Goal: Purchase product/service

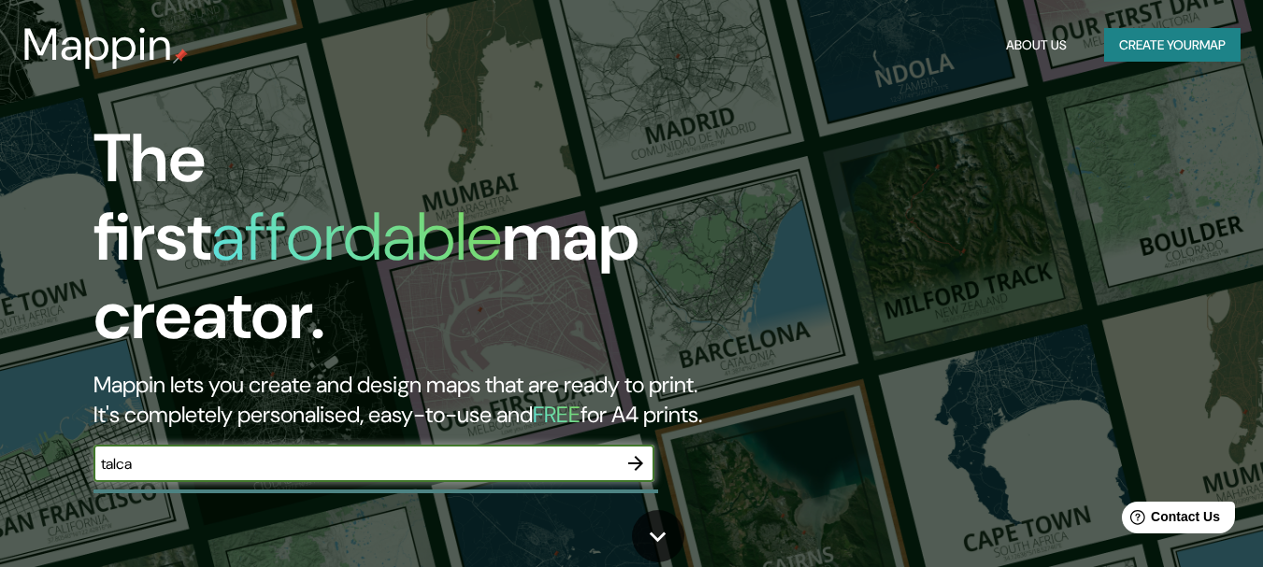
type input "talca"
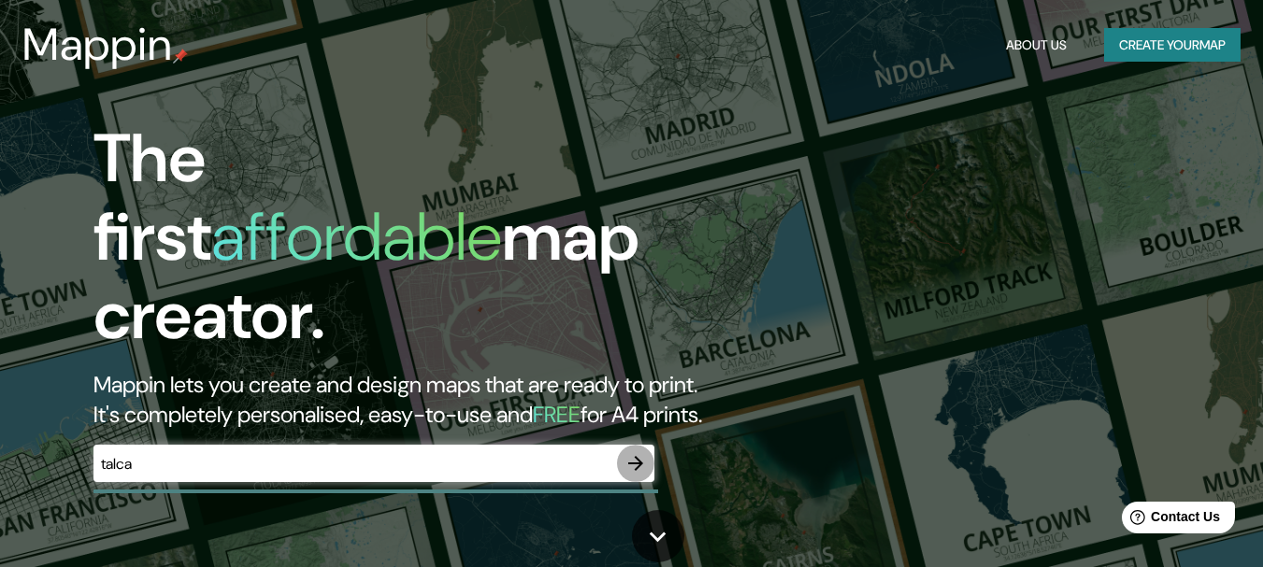
click at [625, 452] on icon "button" at bounding box center [635, 463] width 22 height 22
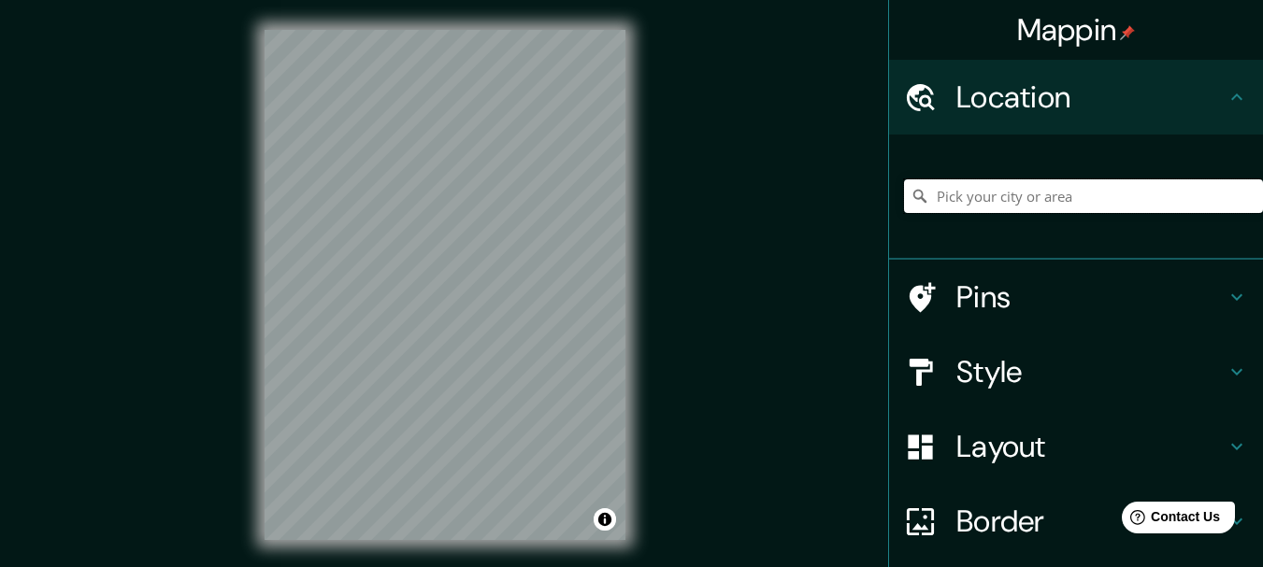
click at [1067, 204] on input "Pick your city or area" at bounding box center [1083, 196] width 359 height 34
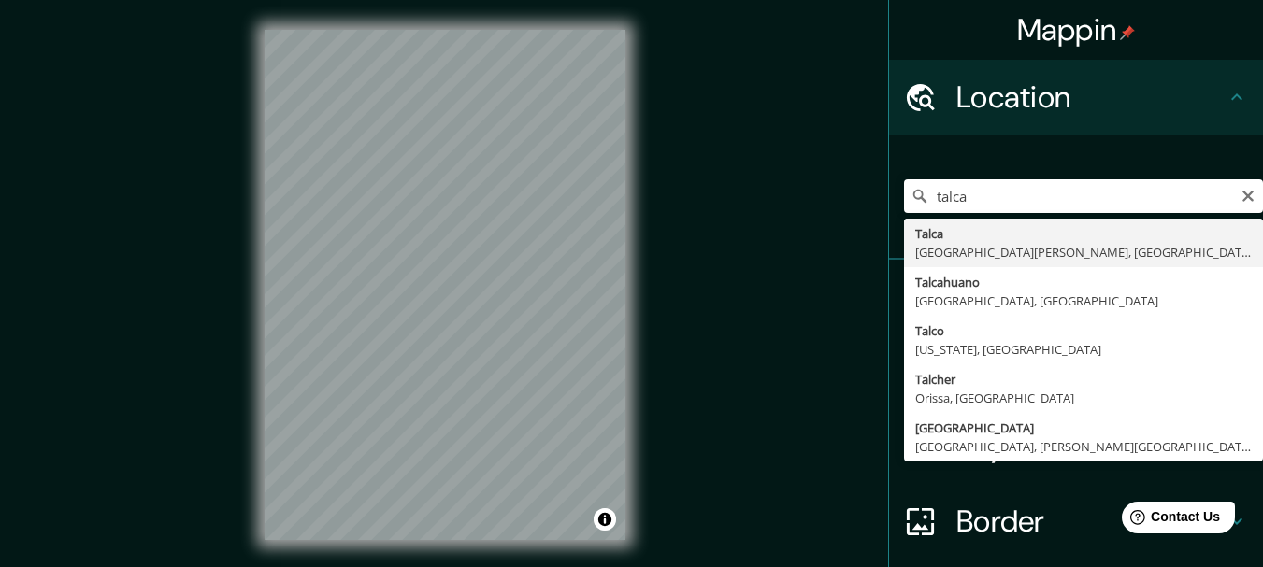
type input "[GEOGRAPHIC_DATA], [GEOGRAPHIC_DATA][PERSON_NAME], [GEOGRAPHIC_DATA]"
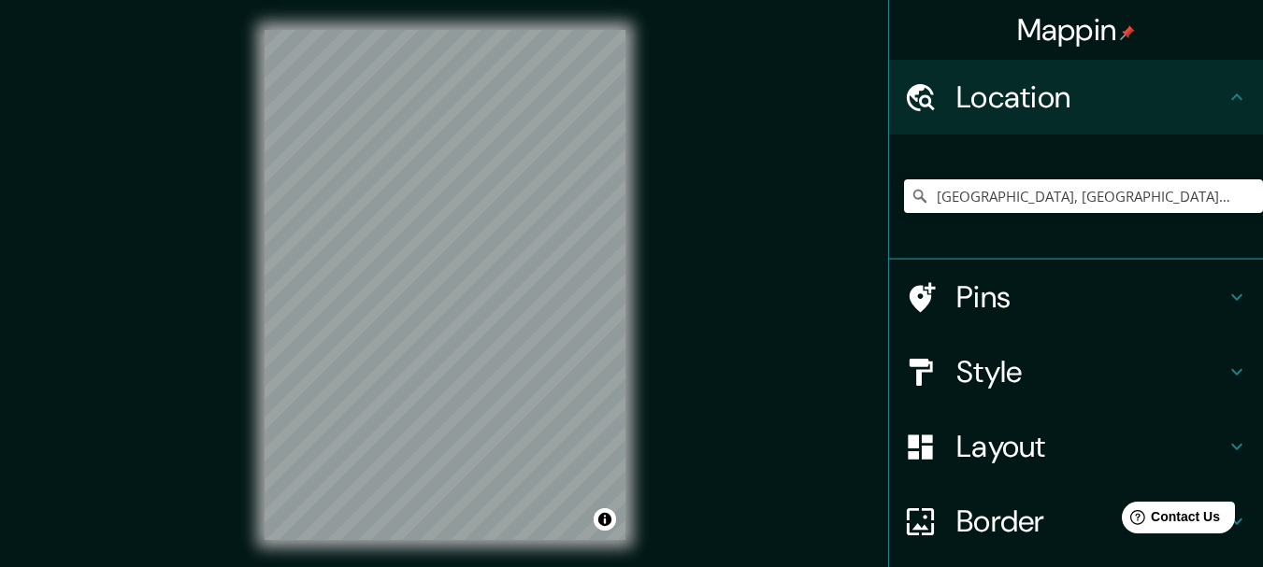
click at [1005, 510] on h4 "Border" at bounding box center [1090, 521] width 269 height 37
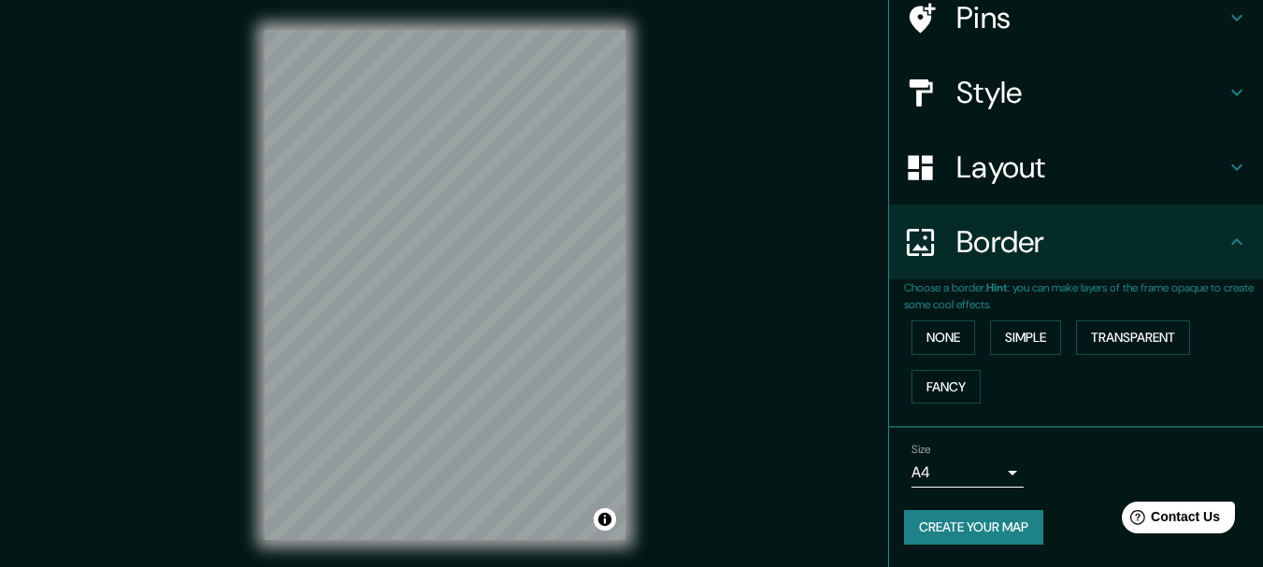
click at [973, 465] on body "Mappin Location [GEOGRAPHIC_DATA], [GEOGRAPHIC_DATA][PERSON_NAME], [GEOGRAPHIC_…" at bounding box center [631, 283] width 1263 height 567
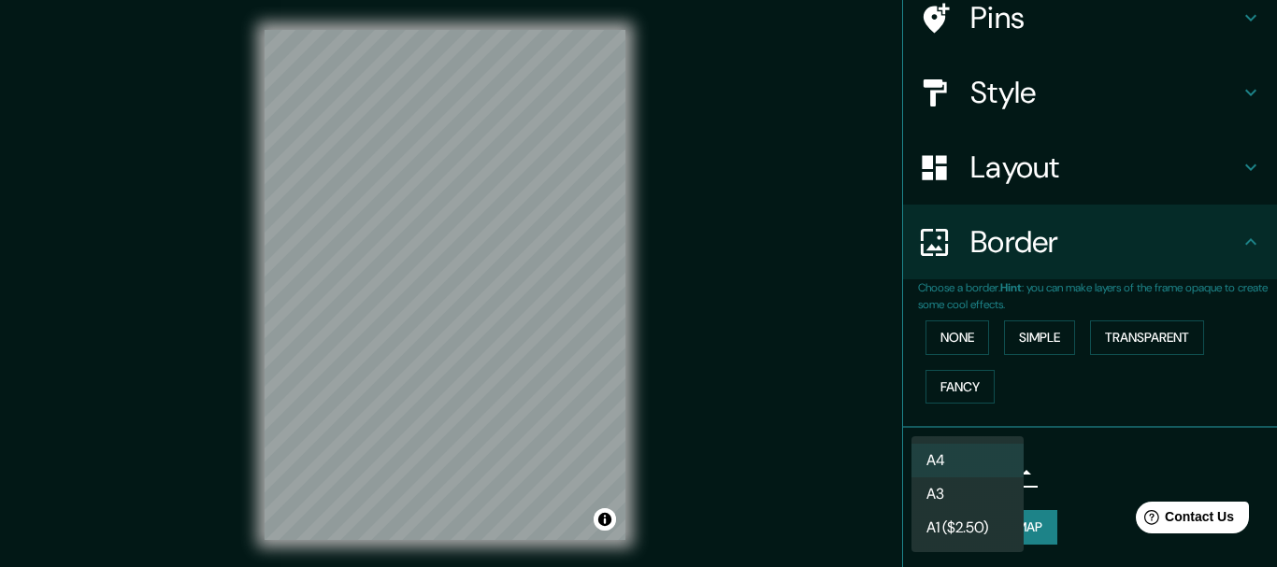
click at [973, 465] on li "A4" at bounding box center [967, 461] width 112 height 34
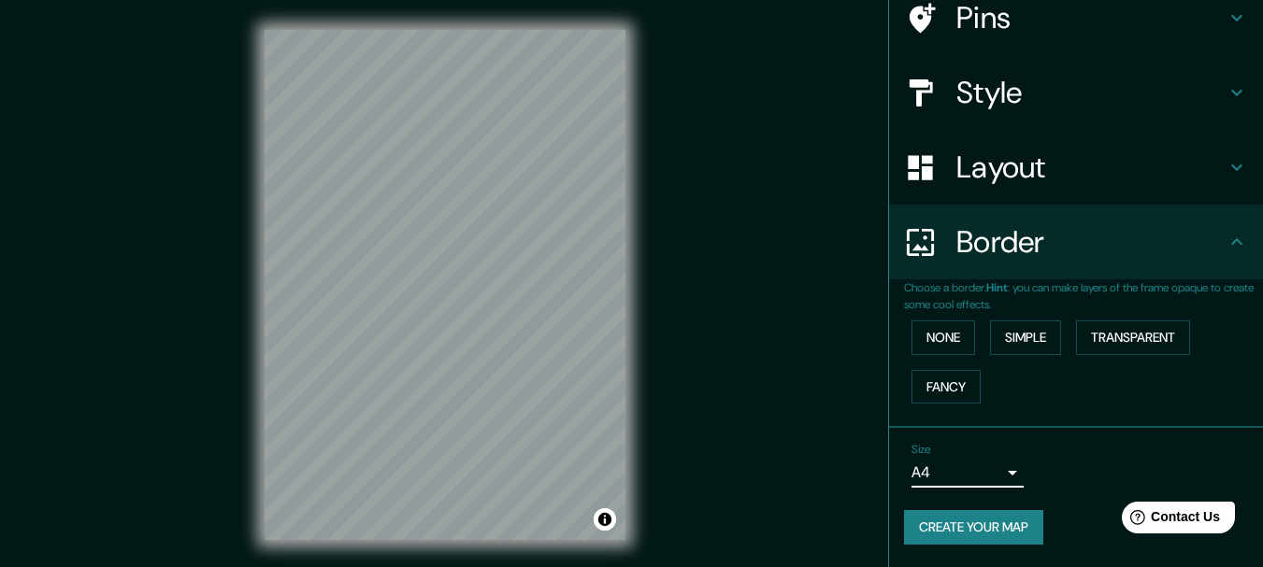
click at [991, 163] on h4 "Layout" at bounding box center [1090, 167] width 269 height 37
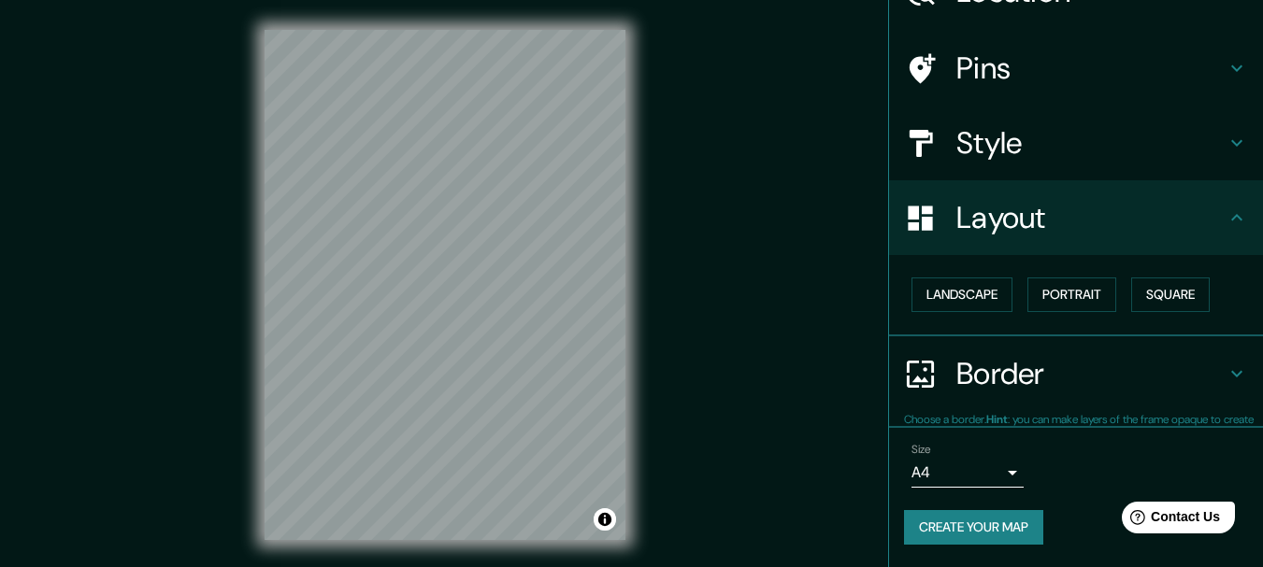
scroll to position [105, 0]
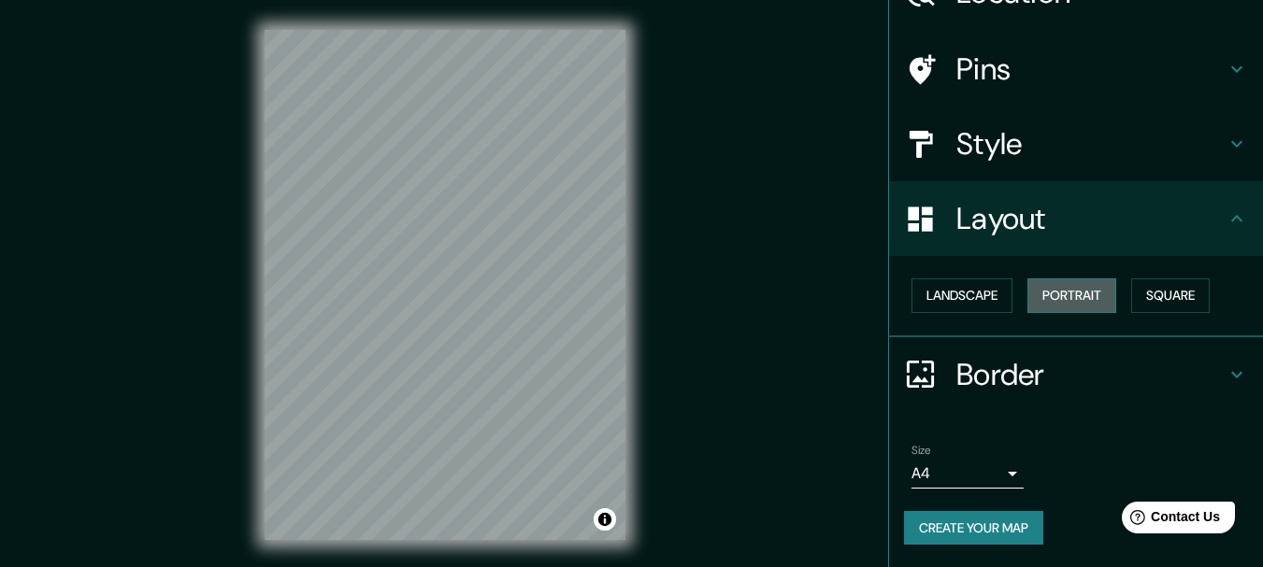
click at [1079, 285] on button "Portrait" at bounding box center [1071, 295] width 89 height 35
click at [992, 291] on button "Landscape" at bounding box center [961, 295] width 101 height 35
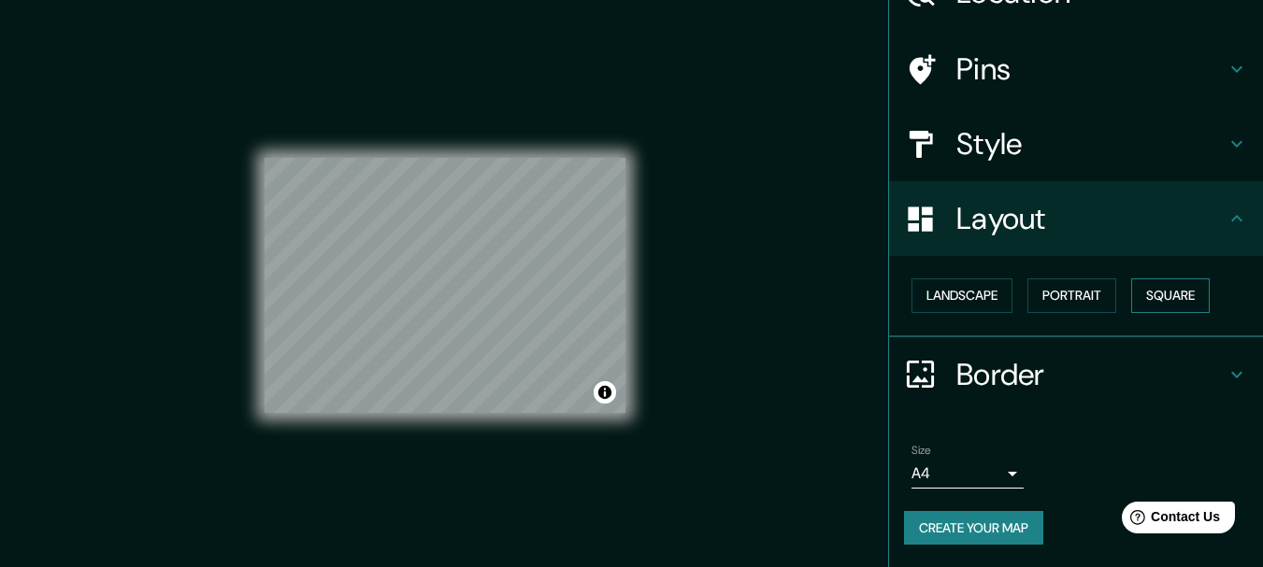
click at [1150, 293] on button "Square" at bounding box center [1170, 295] width 79 height 35
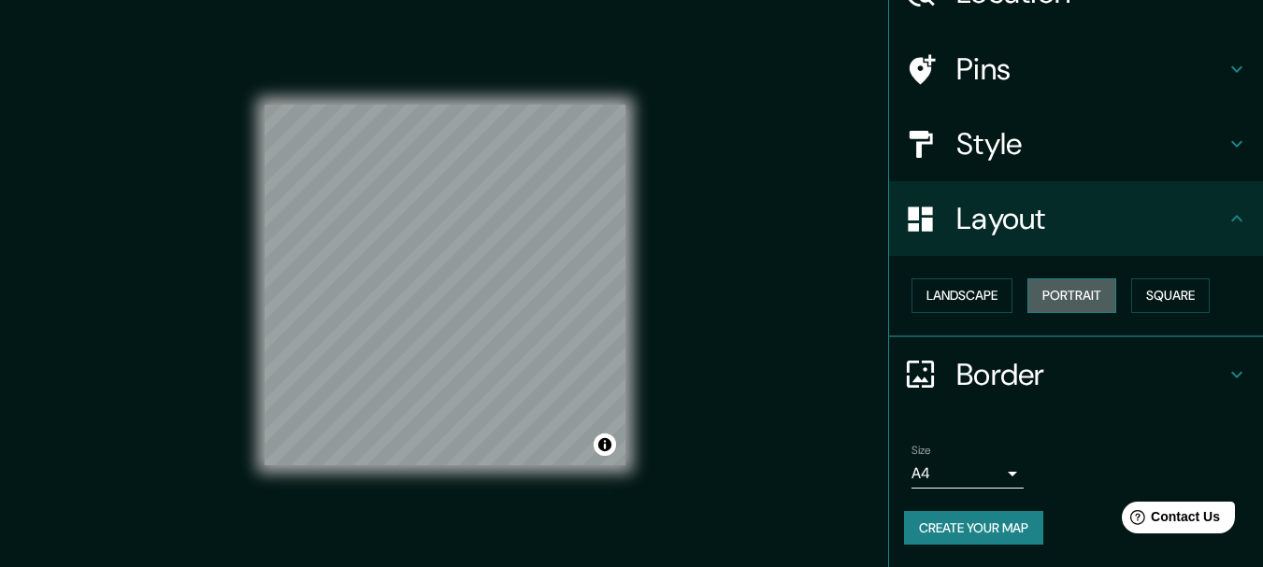
click at [1080, 293] on button "Portrait" at bounding box center [1071, 295] width 89 height 35
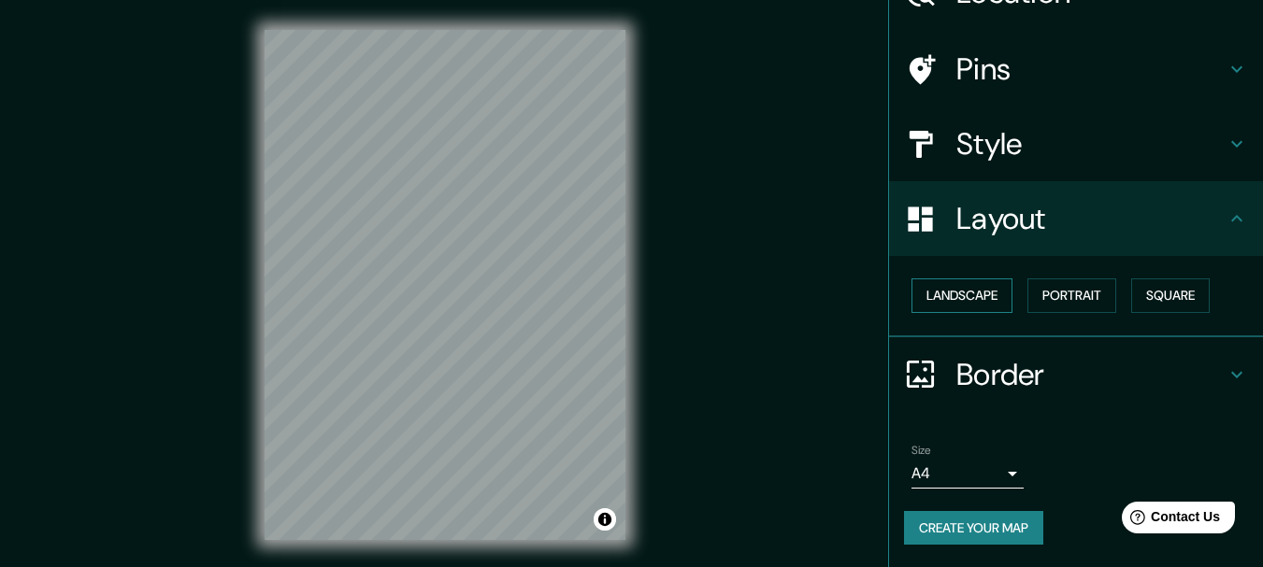
click at [987, 286] on button "Landscape" at bounding box center [961, 295] width 101 height 35
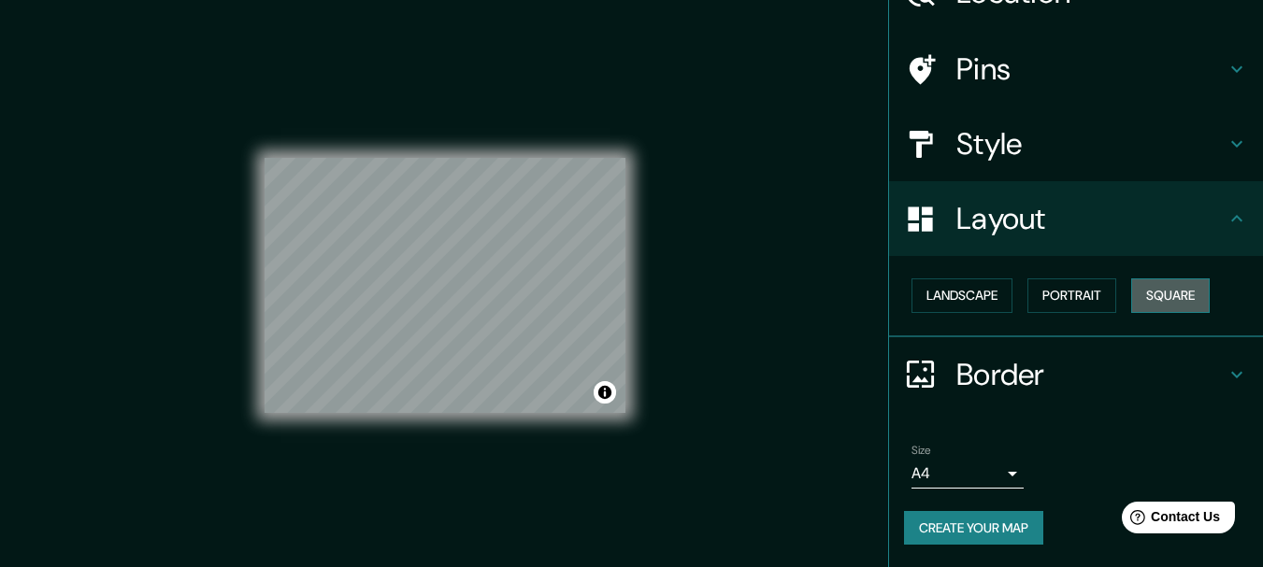
click at [1137, 293] on button "Square" at bounding box center [1170, 295] width 79 height 35
